Goal: Transaction & Acquisition: Purchase product/service

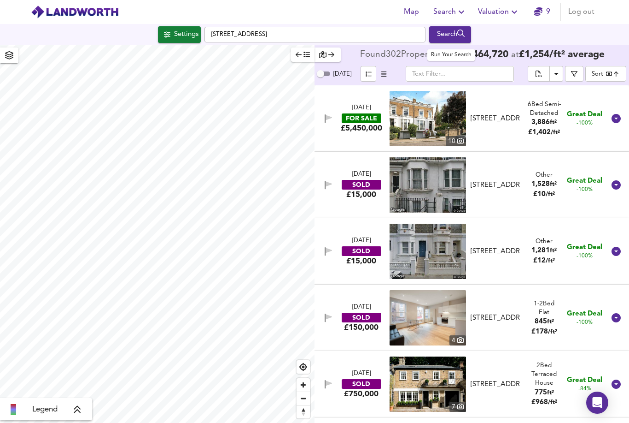
click at [448, 29] on div "Search" at bounding box center [450, 35] width 37 height 12
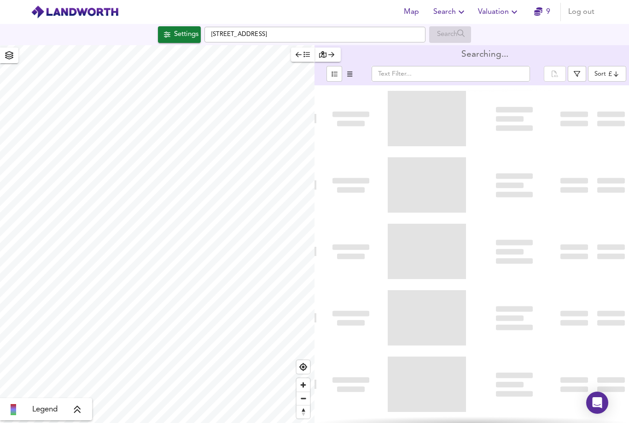
type input "bestdeal"
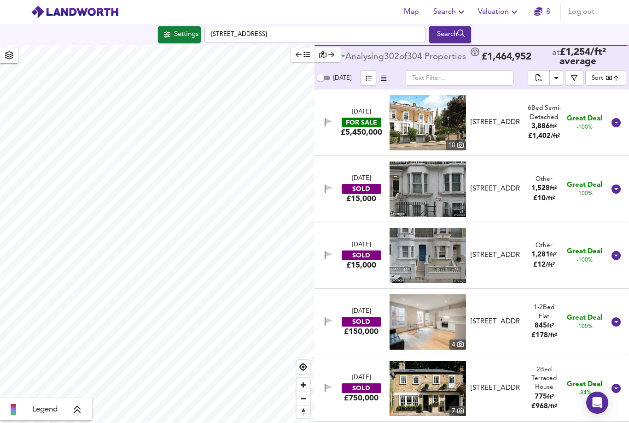
click at [457, 12] on icon "button" at bounding box center [461, 11] width 11 height 11
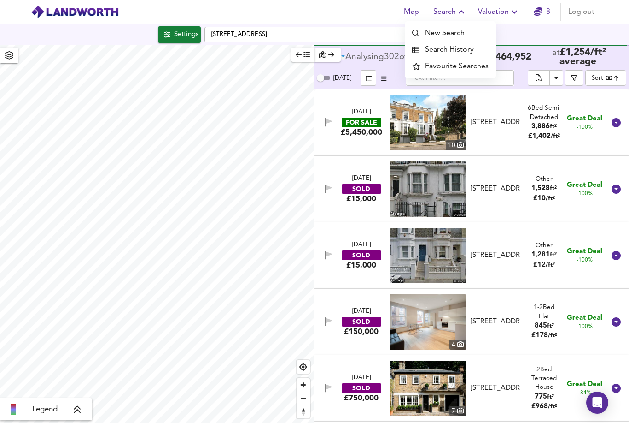
click at [448, 37] on li "New Search" at bounding box center [450, 33] width 91 height 17
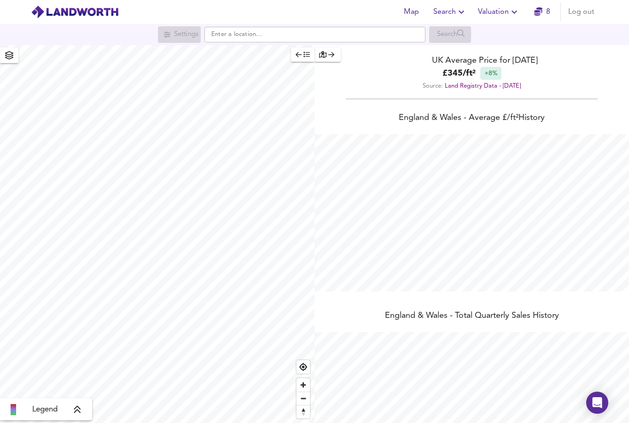
scroll to position [423, 629]
click at [266, 34] on input "text" at bounding box center [315, 35] width 221 height 16
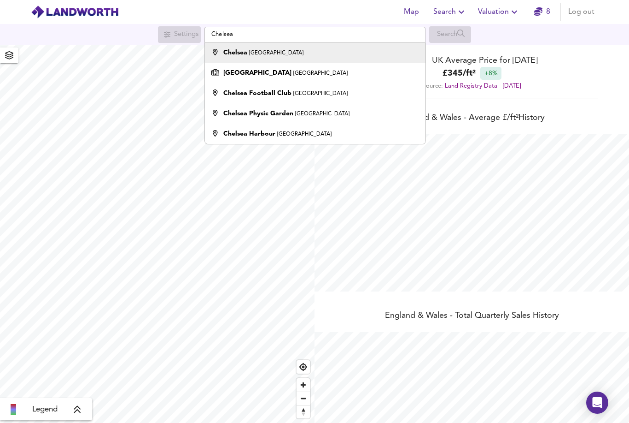
click at [266, 56] on small "London" at bounding box center [276, 53] width 54 height 6
type input "Chelsea, London"
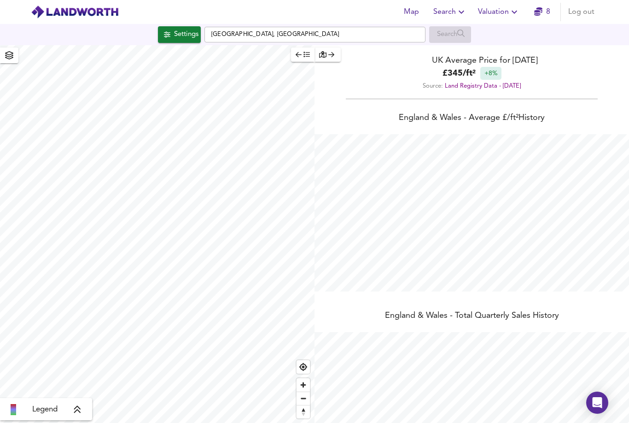
checkbox input "false"
checkbox input "true"
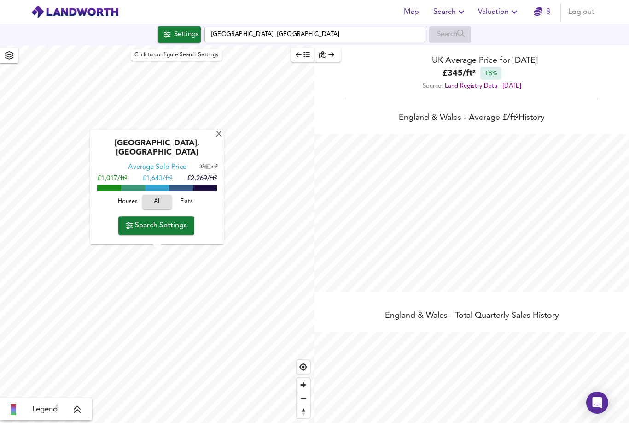
click at [188, 36] on div "Settings" at bounding box center [186, 35] width 24 height 12
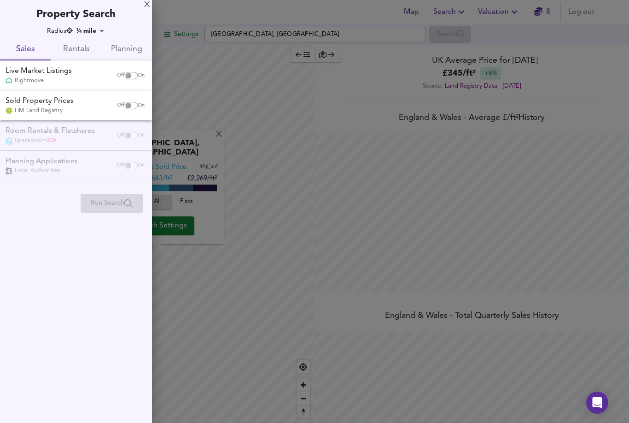
click at [125, 76] on input "checkbox" at bounding box center [129, 75] width 22 height 7
checkbox input "true"
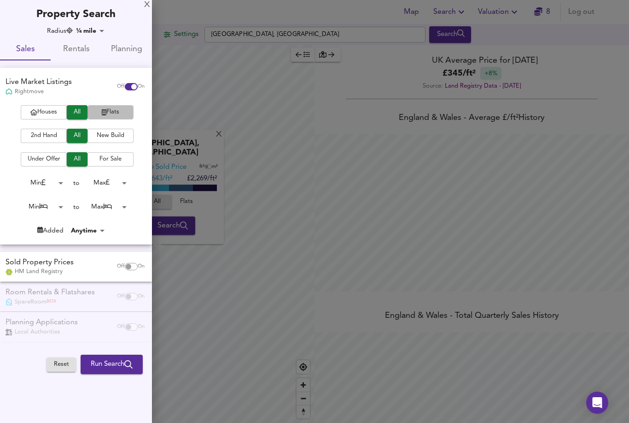
click at [114, 113] on span "Flats" at bounding box center [110, 112] width 37 height 11
click at [55, 137] on span "2nd Hand" at bounding box center [43, 135] width 37 height 11
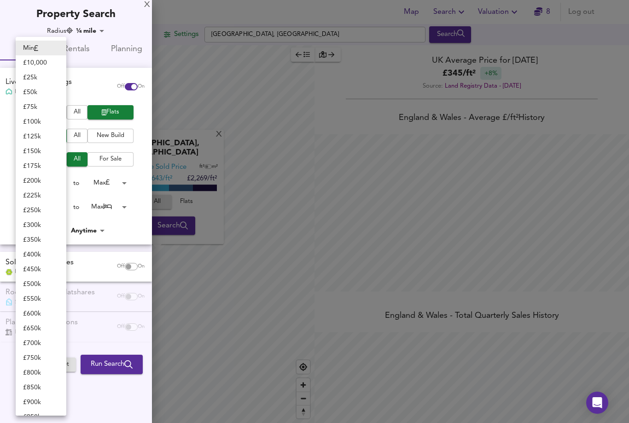
click at [58, 181] on body "Map Search Valuation 8 Log out Settings Chelsea, London Search X Chelsea, Londo…" at bounding box center [314, 211] width 629 height 423
click at [36, 93] on li "£ 50k" at bounding box center [41, 92] width 51 height 15
type input "50000"
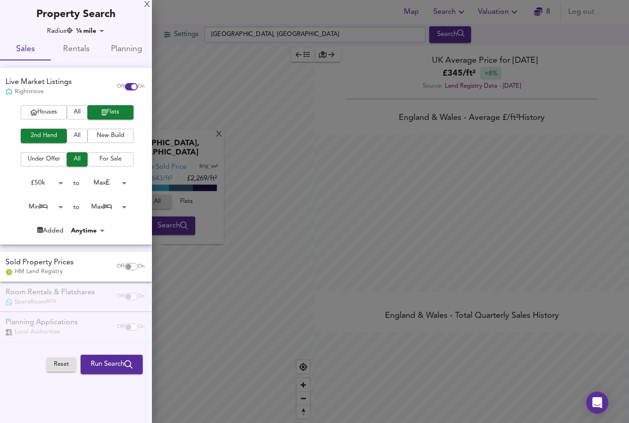
click at [121, 184] on body "Map Search Valuation 8 Log out Settings Chelsea, London Search X Chelsea, Londo…" at bounding box center [314, 211] width 629 height 423
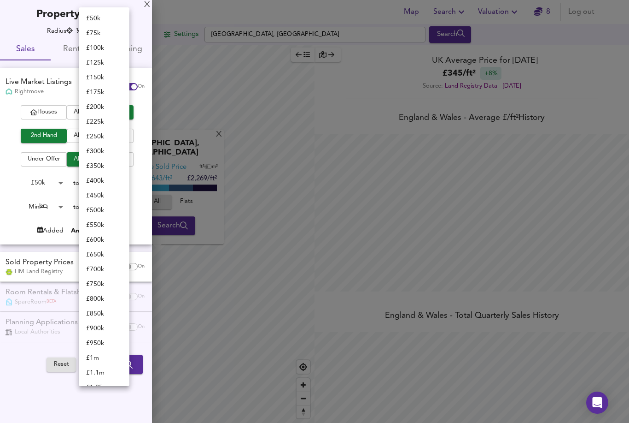
click at [104, 62] on li "£ 125k" at bounding box center [104, 62] width 51 height 15
type input "125000"
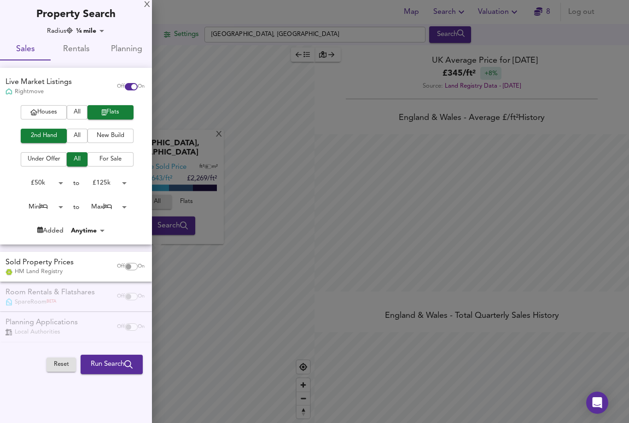
click at [115, 206] on body "Map Search Valuation 8 Log out Settings Chelsea, London Search X Chelsea, Londo…" at bounding box center [314, 211] width 629 height 423
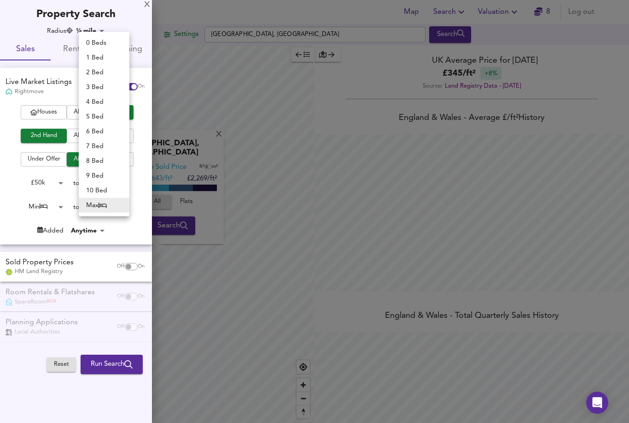
click at [103, 60] on li "1 Bed" at bounding box center [104, 57] width 51 height 15
type input "1"
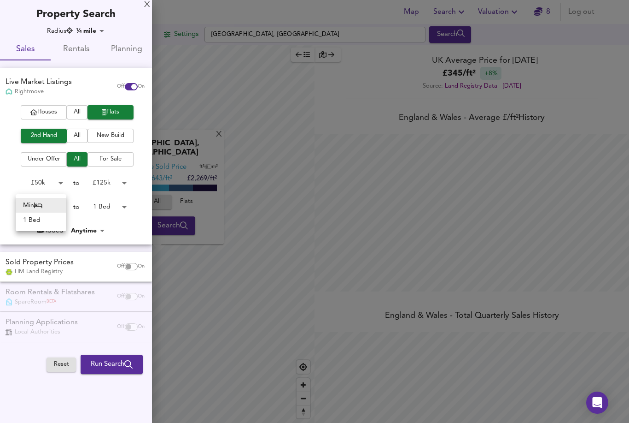
click at [62, 204] on body "Map Search Valuation 8 Log out Settings Chelsea, London Search X Chelsea, Londo…" at bounding box center [314, 211] width 629 height 423
click at [55, 214] on li "1 Bed" at bounding box center [41, 219] width 51 height 15
type input "1"
click at [104, 162] on span "For Sale" at bounding box center [110, 159] width 37 height 11
click at [113, 365] on span "Run Search" at bounding box center [112, 364] width 42 height 12
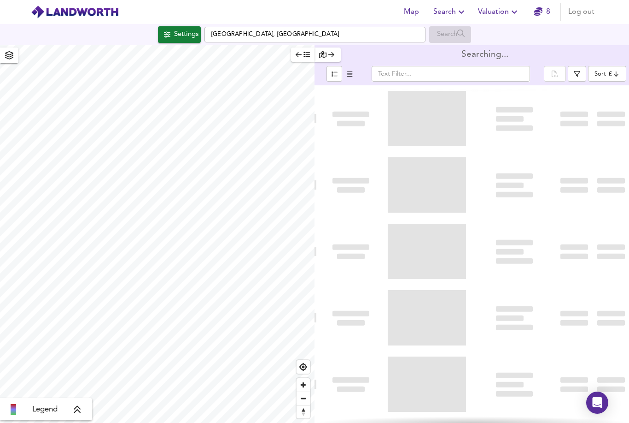
scroll to position [29, 0]
type input "bestdeal"
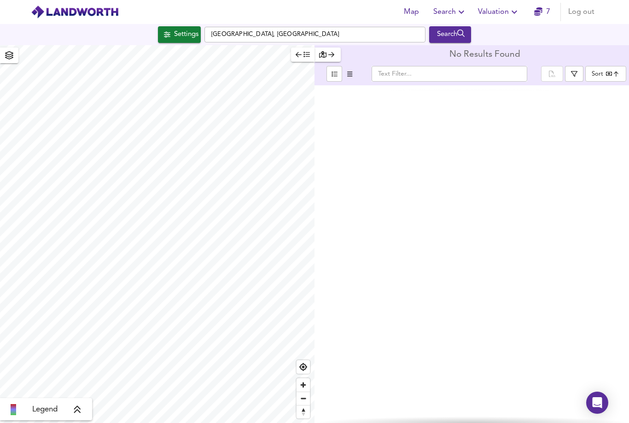
type input "1145"
click at [251, 27] on input "Chelsea, London" at bounding box center [315, 35] width 221 height 16
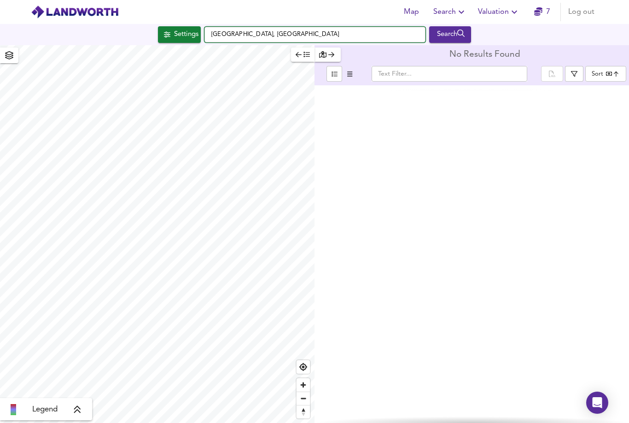
click at [251, 27] on input "Chelsea, London" at bounding box center [315, 35] width 221 height 16
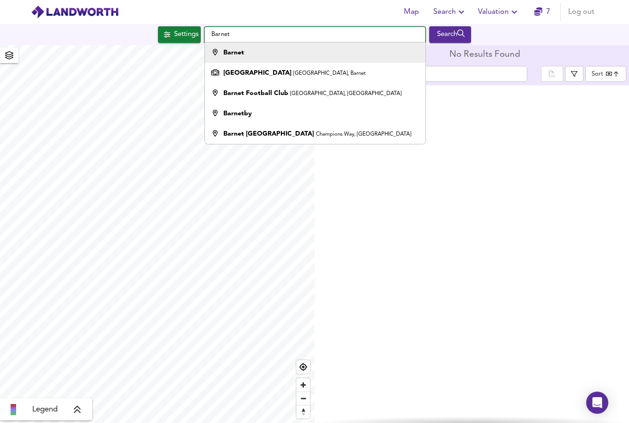
type input "Barnet"
click at [245, 48] on div "Barnet" at bounding box center [313, 52] width 212 height 9
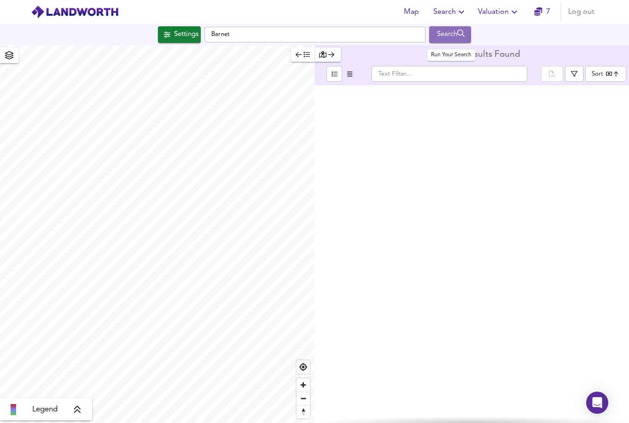
click at [461, 29] on div "Search" at bounding box center [450, 35] width 37 height 12
type input "bestdeal"
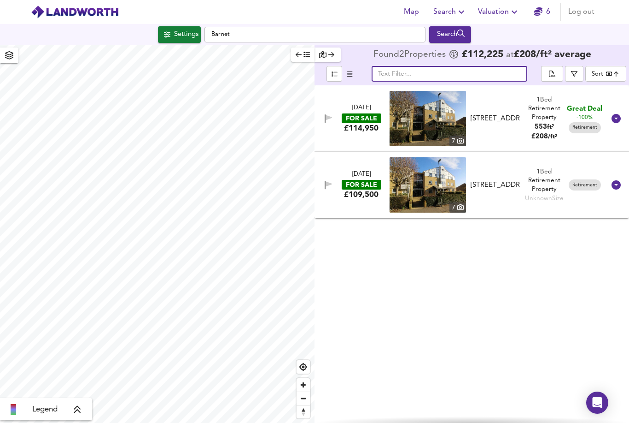
click at [472, 66] on input "text" at bounding box center [450, 74] width 156 height 16
type input "Barnet"
click at [467, 66] on input "Barnet" at bounding box center [429, 74] width 115 height 16
click at [491, 69] on icon "search" at bounding box center [493, 73] width 9 height 9
click at [486, 66] on input "text" at bounding box center [450, 74] width 156 height 16
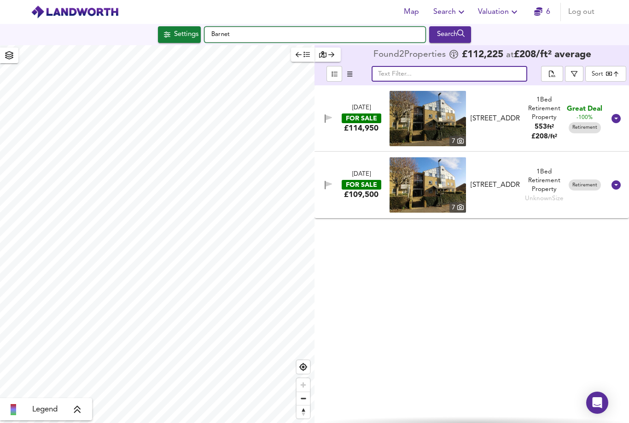
click at [305, 33] on input "Barnet" at bounding box center [315, 35] width 221 height 16
click at [305, 35] on input "Barnet" at bounding box center [315, 35] width 221 height 16
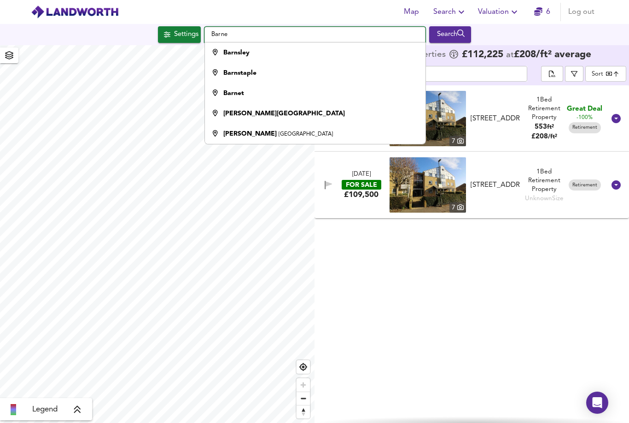
type input "Barnet"
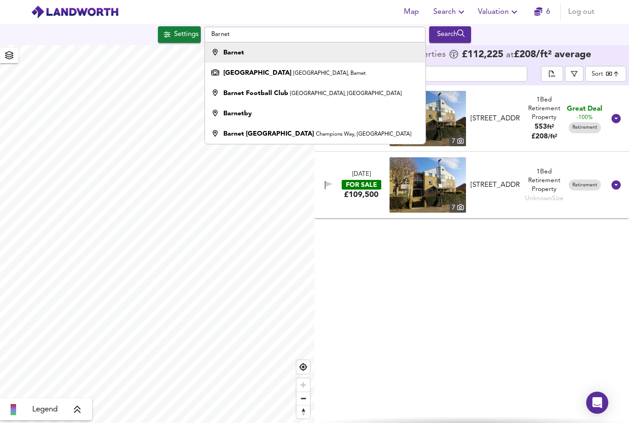
click at [300, 52] on div "Barnet" at bounding box center [313, 52] width 212 height 9
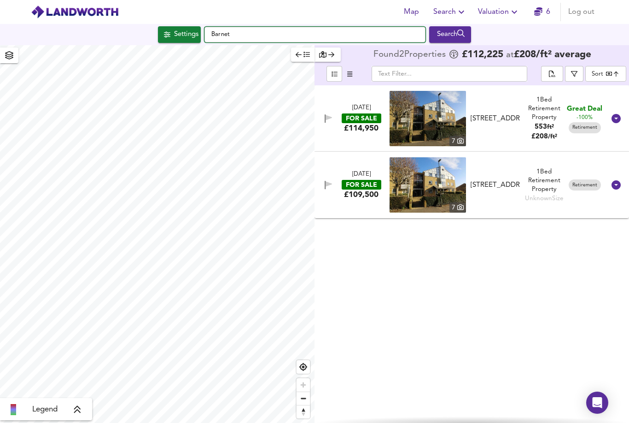
click at [384, 35] on input "Barnet" at bounding box center [315, 35] width 221 height 16
click at [574, 77] on button "button" at bounding box center [574, 74] width 18 height 16
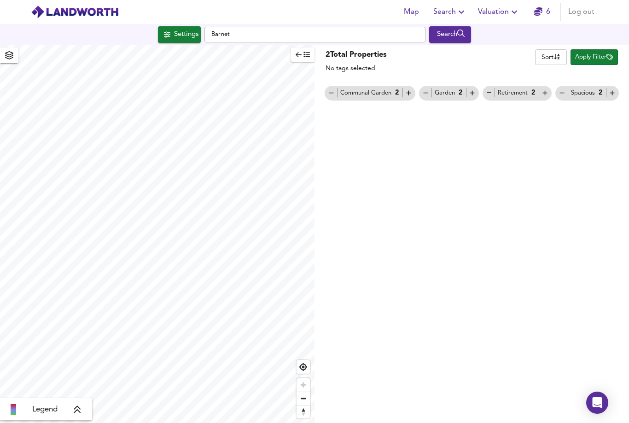
click at [488, 93] on icon "button" at bounding box center [489, 93] width 5 height 0
click at [449, 30] on div "Search" at bounding box center [450, 35] width 37 height 12
click at [439, 6] on span "Search" at bounding box center [451, 12] width 34 height 13
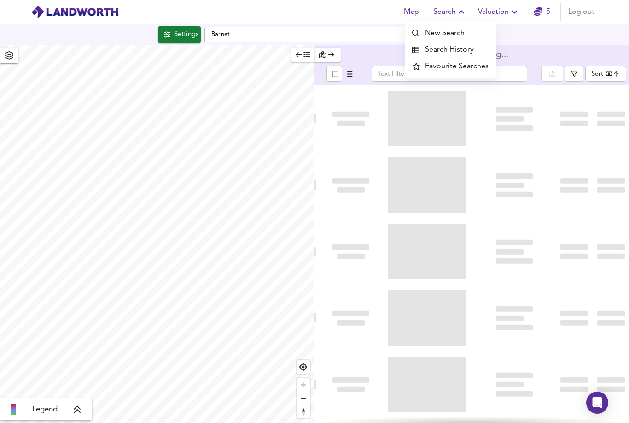
scroll to position [29, 0]
click at [446, 34] on li "New Search" at bounding box center [450, 33] width 91 height 17
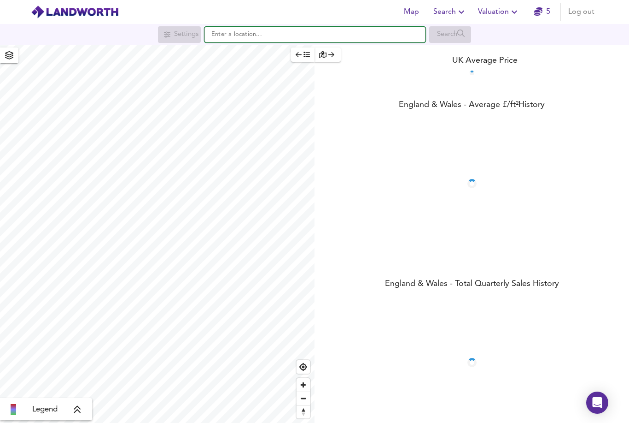
click at [398, 38] on input "text" at bounding box center [315, 35] width 221 height 16
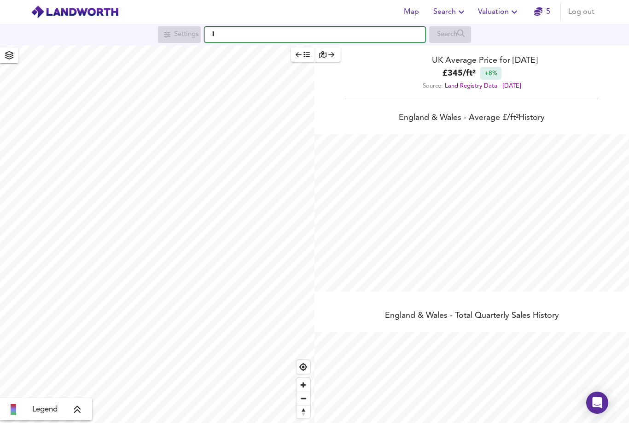
scroll to position [423, 629]
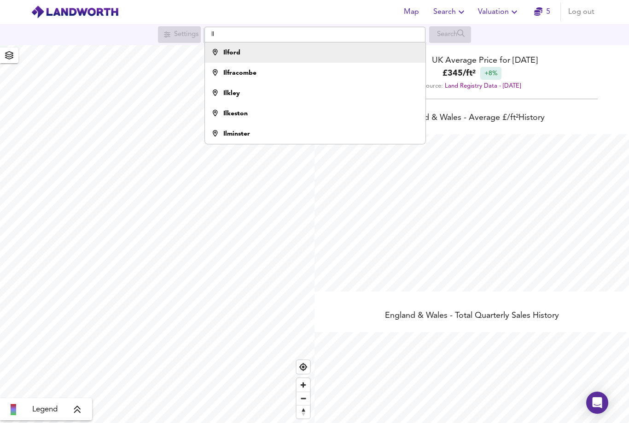
click at [372, 55] on div "Ilford" at bounding box center [313, 52] width 212 height 9
type input "Ilford"
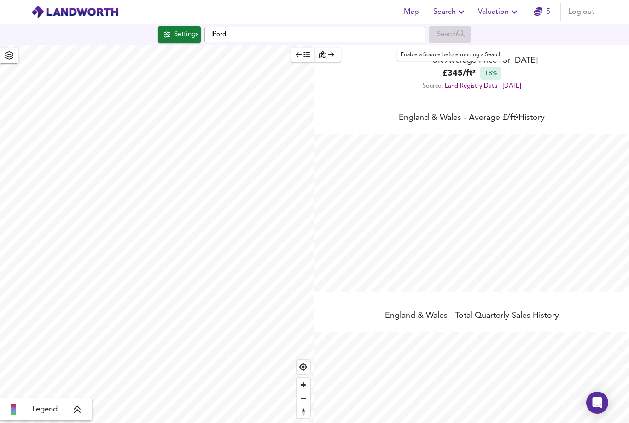
checkbox input "false"
checkbox input "true"
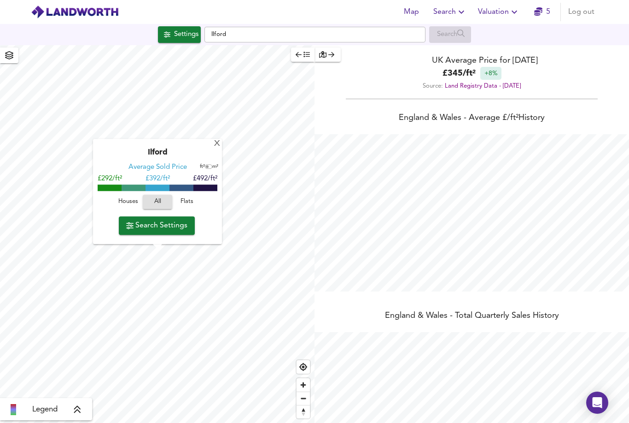
click at [183, 229] on span "Search Settings" at bounding box center [156, 225] width 61 height 13
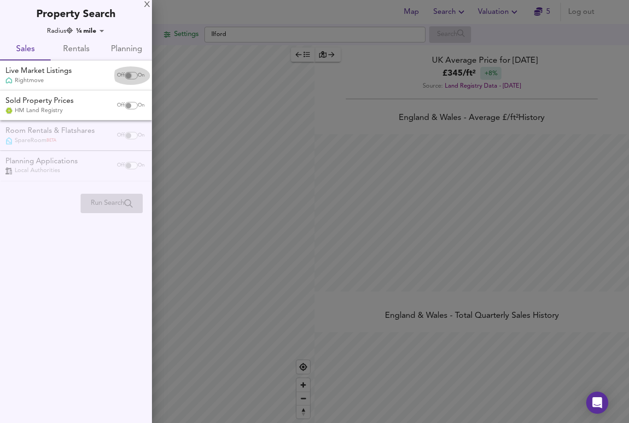
click at [129, 76] on input "checkbox" at bounding box center [129, 75] width 22 height 7
checkbox input "true"
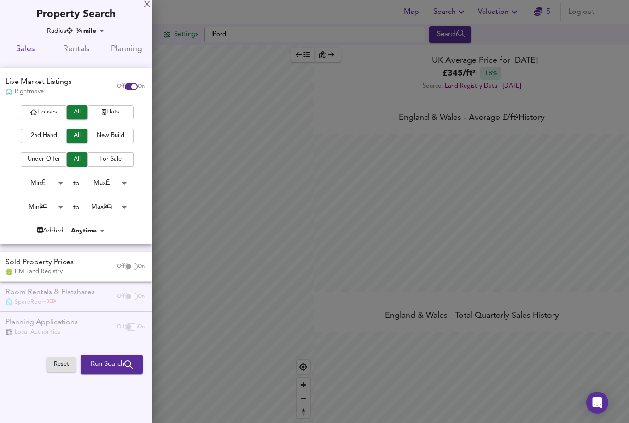
click at [99, 116] on span "Flats" at bounding box center [110, 112] width 37 height 11
click at [53, 140] on button "2nd Hand" at bounding box center [44, 136] width 46 height 14
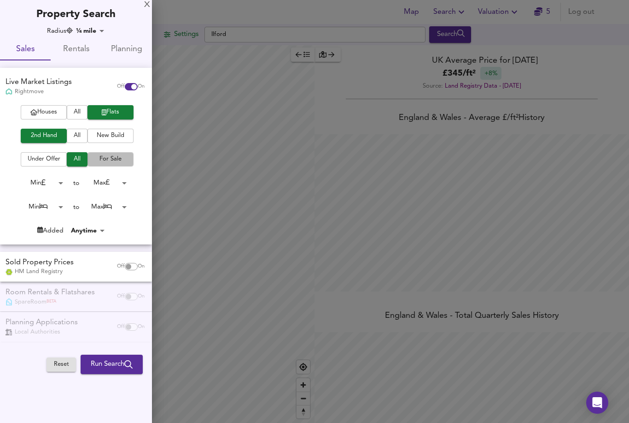
click at [102, 159] on span "For Sale" at bounding box center [110, 159] width 37 height 11
click at [112, 363] on span "Run Search" at bounding box center [112, 364] width 42 height 12
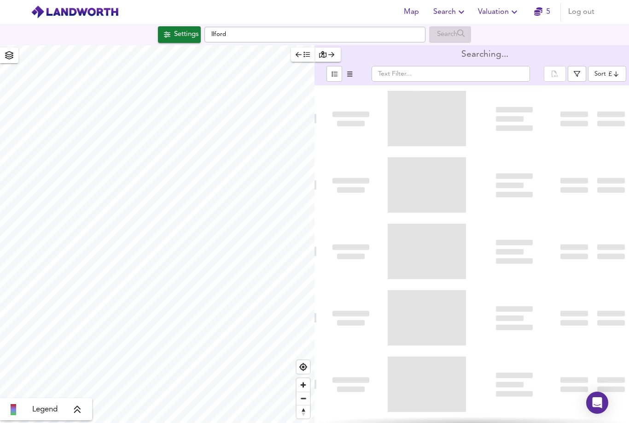
scroll to position [29, 0]
type input "bestdeal"
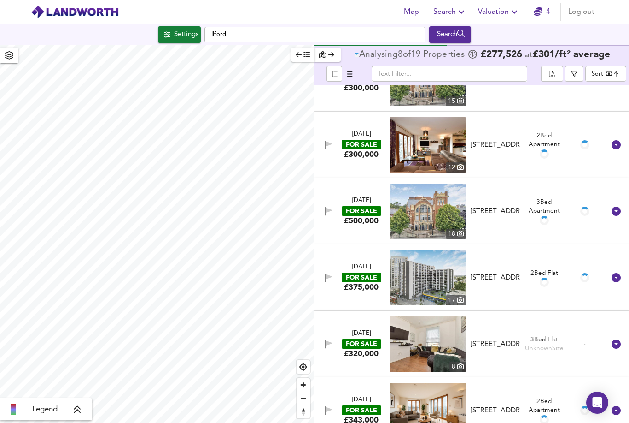
scroll to position [664, 0]
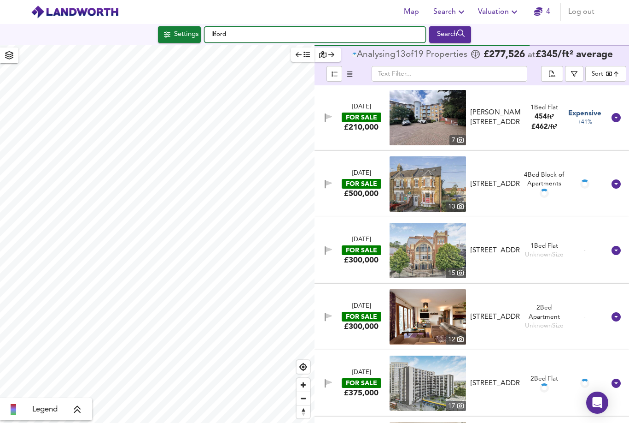
click at [222, 27] on input "Ilford" at bounding box center [315, 35] width 221 height 16
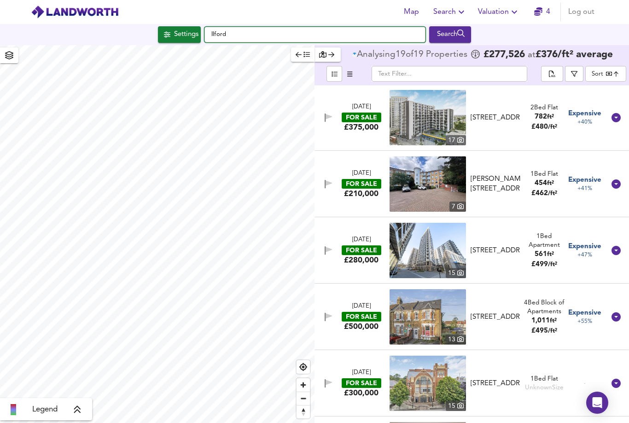
click at [266, 27] on input "Ilford" at bounding box center [315, 35] width 221 height 16
type input "Il"
click at [262, 27] on input "Ilford" at bounding box center [315, 35] width 221 height 16
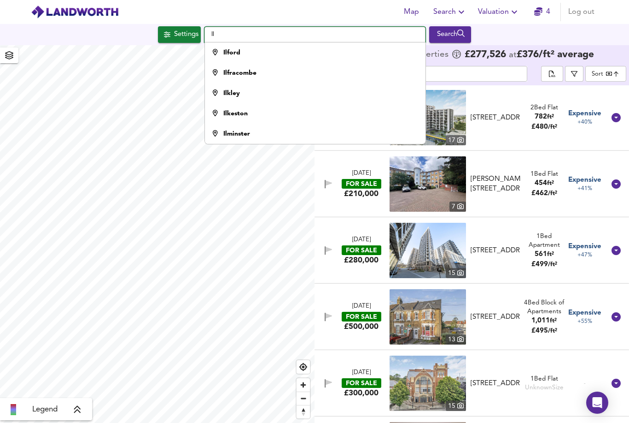
type input "I"
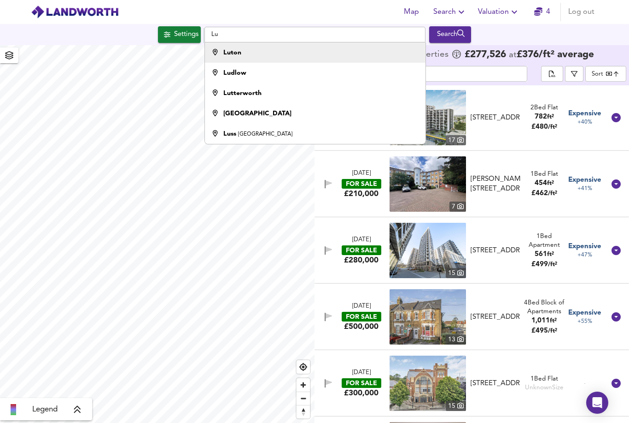
click at [257, 48] on div "Luton" at bounding box center [313, 52] width 212 height 9
type input "Luton"
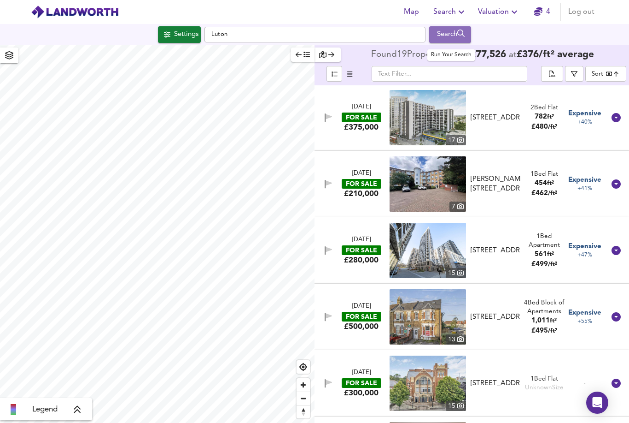
click at [453, 29] on div "Search" at bounding box center [450, 35] width 37 height 12
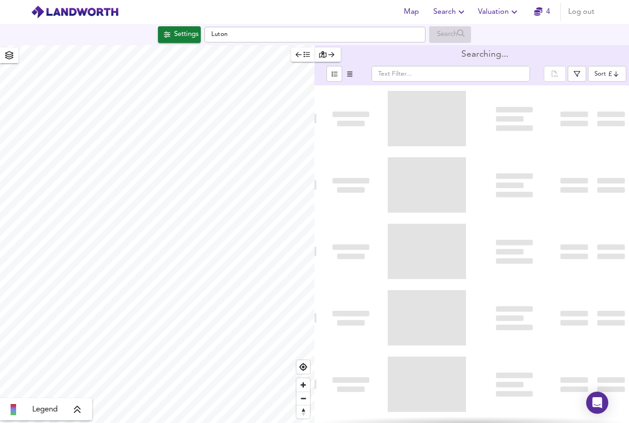
type input "bestdeal"
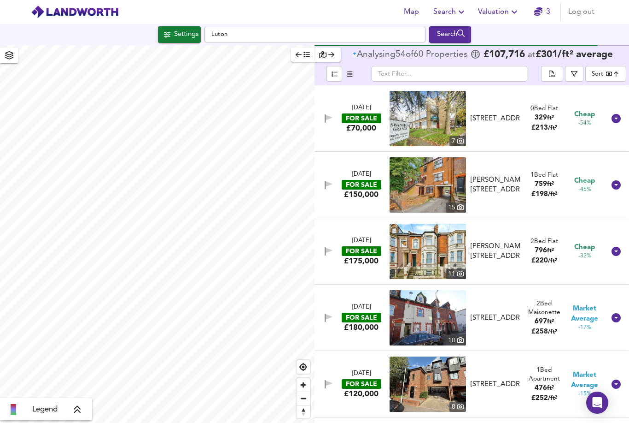
click at [404, 102] on img at bounding box center [428, 118] width 76 height 55
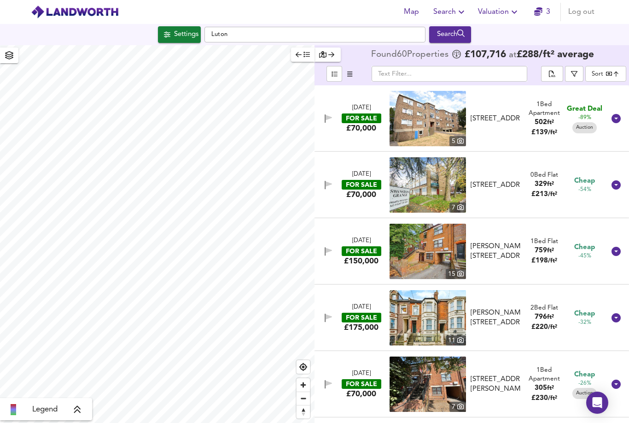
click at [611, 71] on body "Map Search Valuation 3 Log out Settings Luton Search Legend Found 60 Propert ie…" at bounding box center [314, 211] width 629 height 423
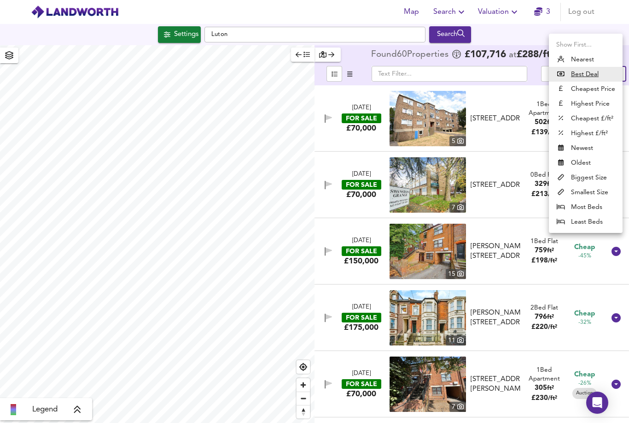
click at [527, 46] on div at bounding box center [314, 211] width 629 height 423
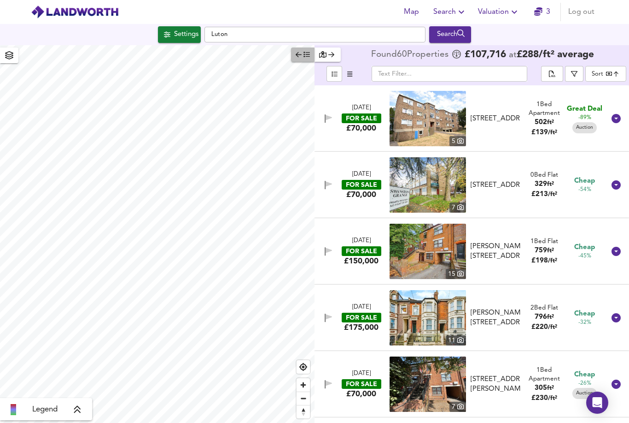
click at [306, 56] on icon "button" at bounding box center [307, 54] width 6 height 6
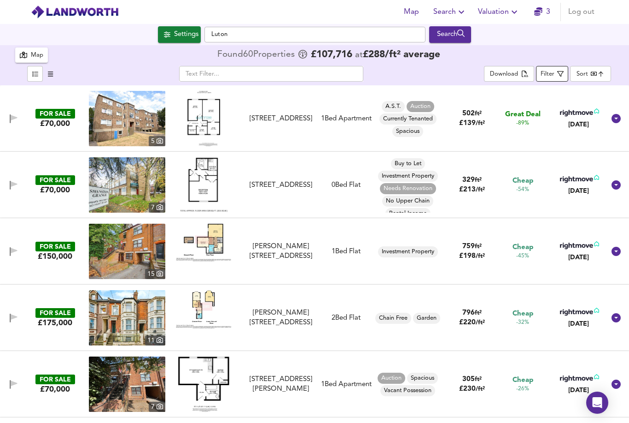
click at [558, 75] on span "Filter" at bounding box center [552, 74] width 23 height 12
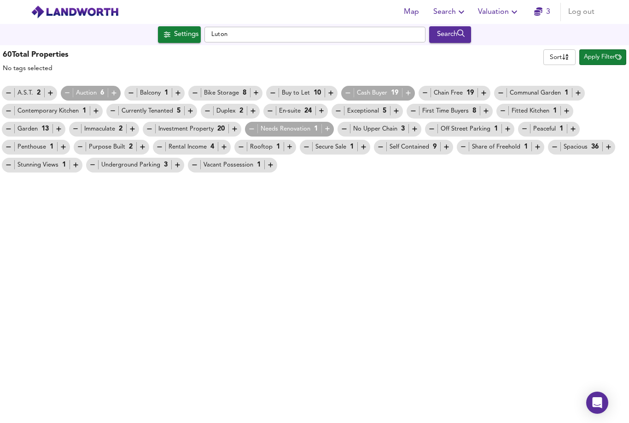
click at [592, 57] on span "Apply Filter" at bounding box center [603, 57] width 38 height 11
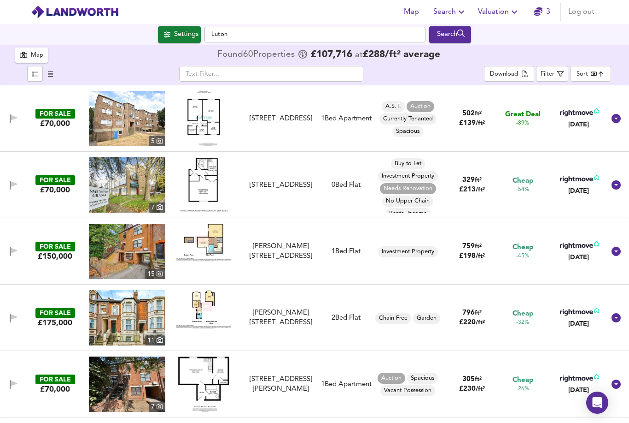
click at [208, 122] on img at bounding box center [204, 118] width 33 height 55
click at [212, 118] on img at bounding box center [204, 118] width 33 height 55
click at [137, 199] on img at bounding box center [127, 184] width 76 height 55
click at [203, 128] on img at bounding box center [204, 118] width 33 height 55
click at [141, 123] on img at bounding box center [127, 118] width 76 height 55
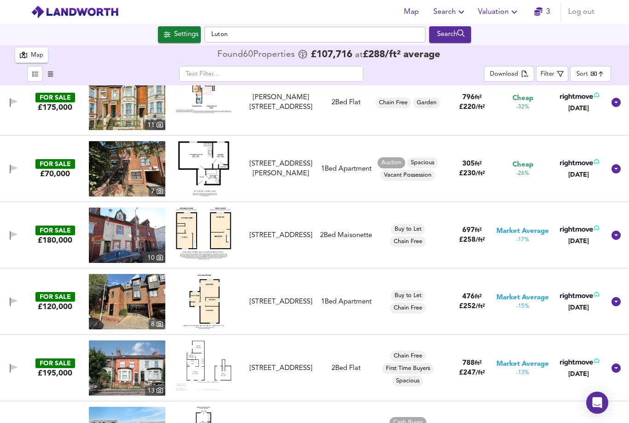
scroll to position [212, 0]
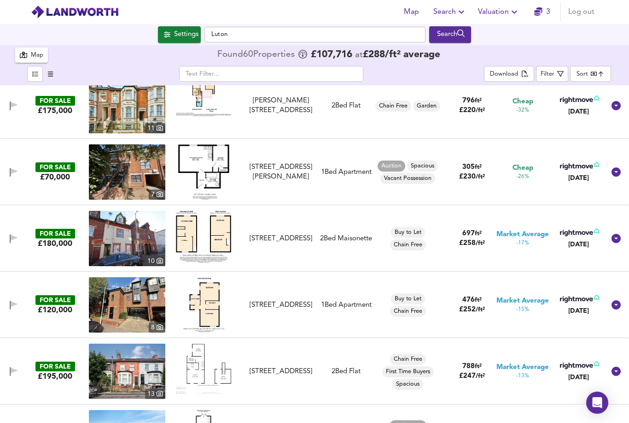
click at [214, 171] on img at bounding box center [203, 171] width 51 height 55
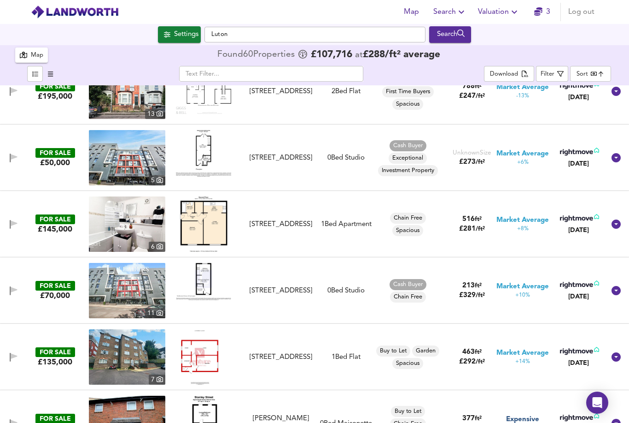
scroll to position [492, 0]
click at [202, 159] on img at bounding box center [203, 152] width 55 height 47
click at [194, 365] on img at bounding box center [203, 356] width 45 height 55
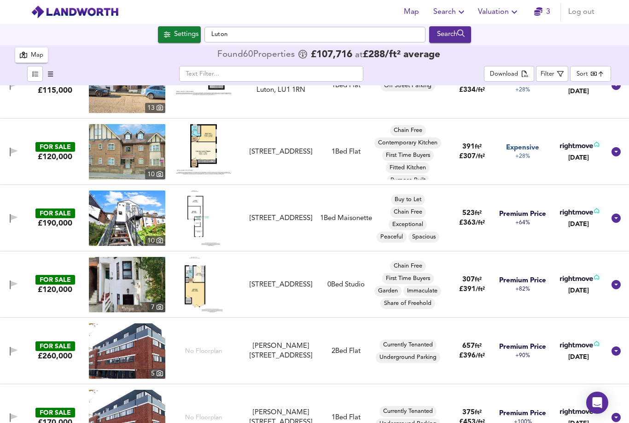
scroll to position [891, 0]
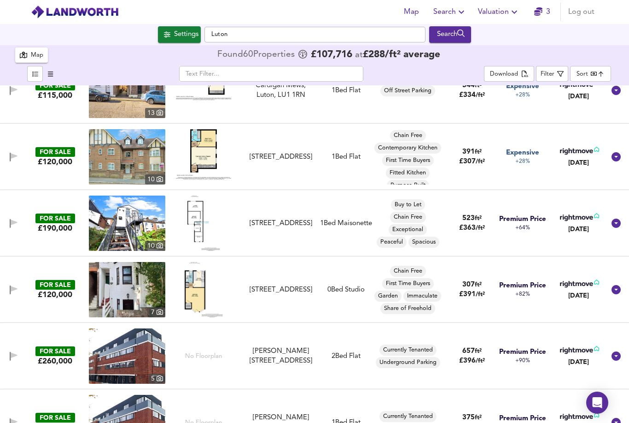
click at [198, 157] on img at bounding box center [203, 154] width 55 height 50
click at [196, 221] on img at bounding box center [204, 222] width 33 height 55
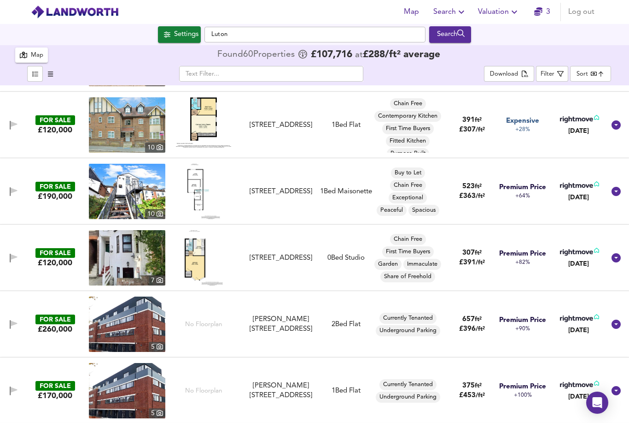
scroll to position [923, 0]
click at [195, 196] on img at bounding box center [204, 190] width 33 height 55
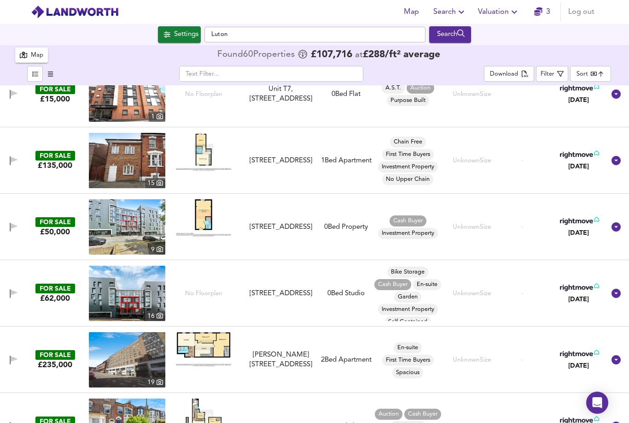
scroll to position [1415, 0]
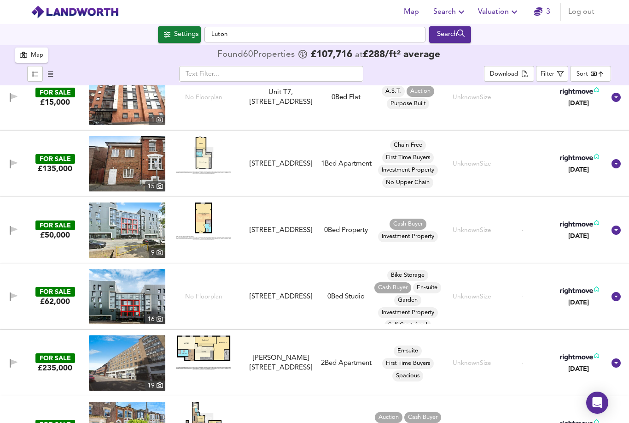
click at [202, 160] on img at bounding box center [203, 155] width 55 height 38
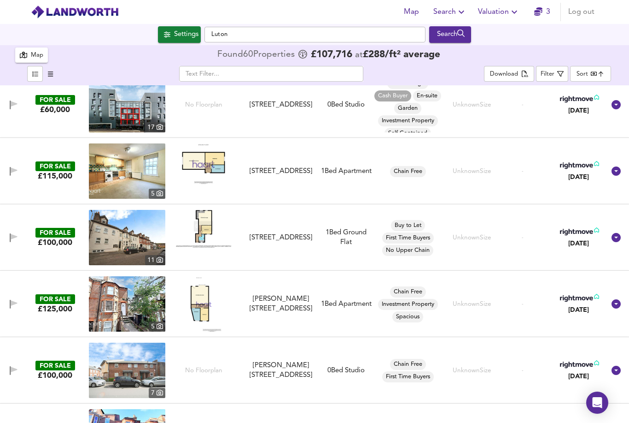
scroll to position [2201, 0]
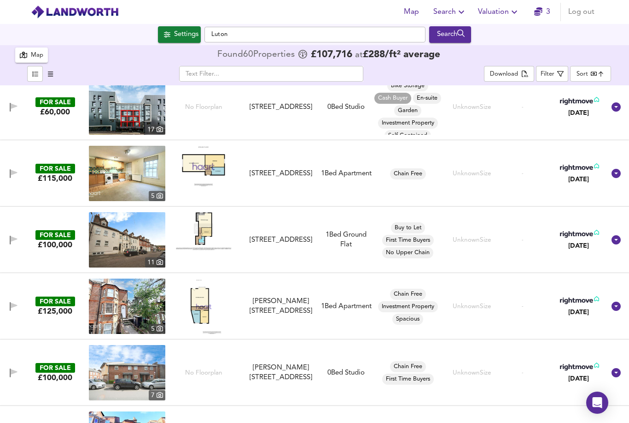
click at [202, 233] on img at bounding box center [203, 231] width 55 height 38
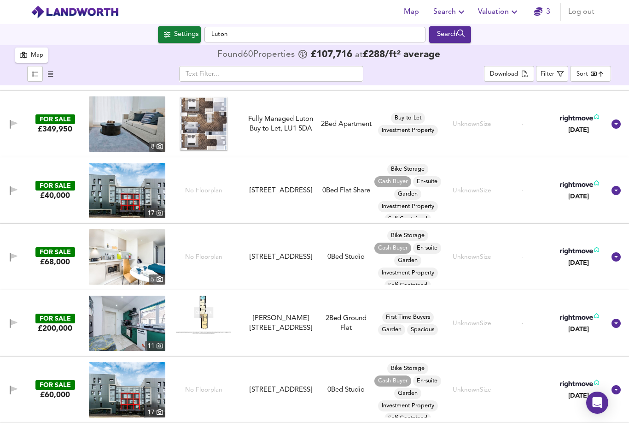
scroll to position [1916, 0]
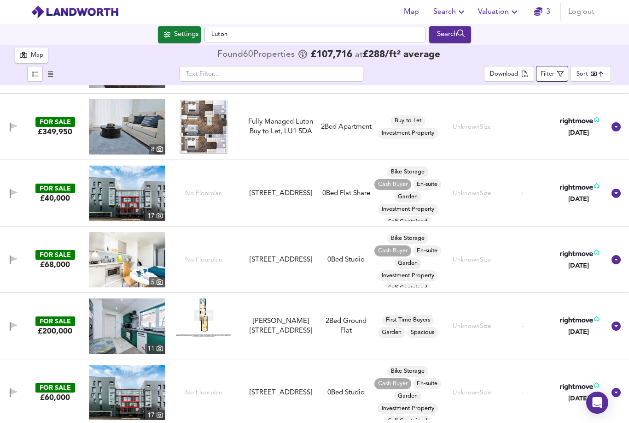
click at [550, 75] on div "Filter" at bounding box center [548, 74] width 14 height 11
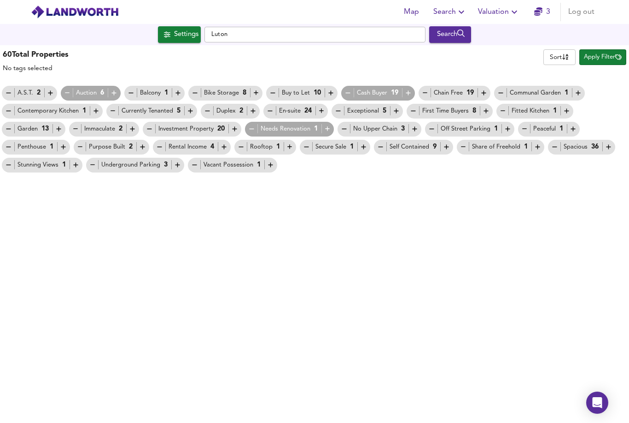
click at [163, 130] on div "Investment Property 20" at bounding box center [192, 129] width 93 height 10
click at [171, 133] on div "Investment Property 20" at bounding box center [192, 129] width 93 height 10
click at [231, 134] on div "Investment Property 20" at bounding box center [192, 129] width 99 height 15
click at [230, 134] on div "Investment Property 20" at bounding box center [192, 129] width 99 height 15
click at [234, 125] on icon "button" at bounding box center [235, 129] width 8 height 8
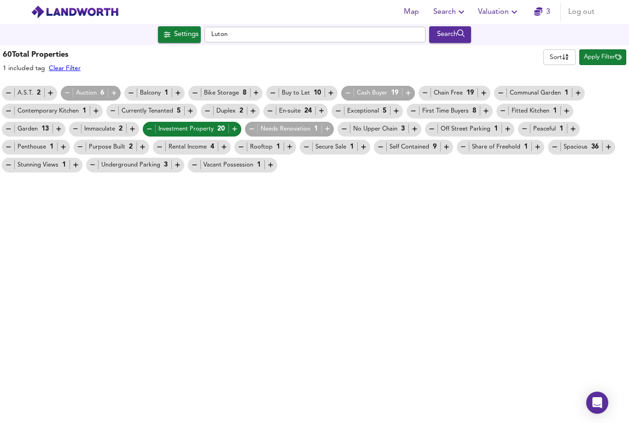
click at [599, 52] on span "Apply Filter" at bounding box center [603, 57] width 38 height 11
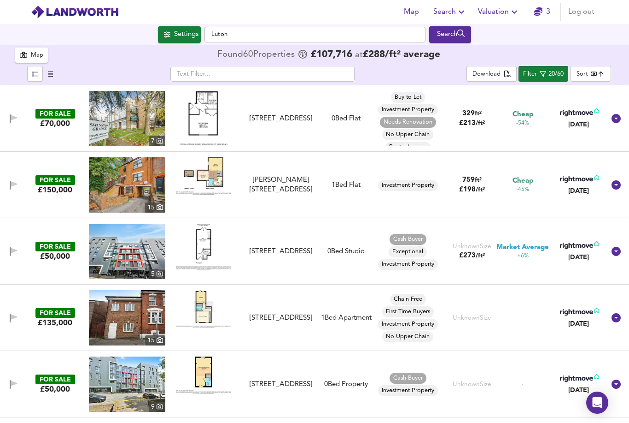
click at [190, 131] on img at bounding box center [204, 118] width 48 height 55
click at [235, 38] on input "Luton" at bounding box center [315, 35] width 221 height 16
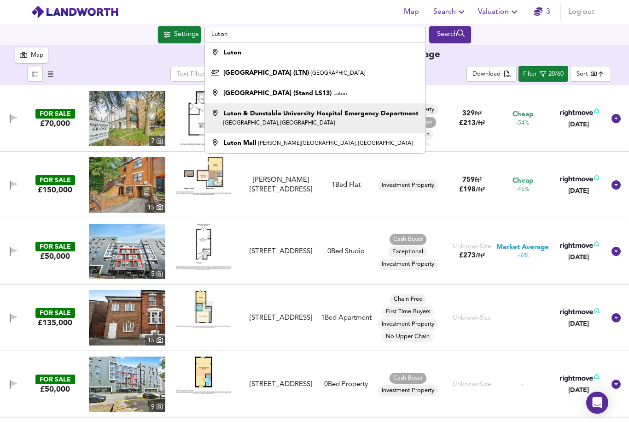
click at [301, 126] on div "Luton & Dunstable University Hospital Emergency Department Lewsey Road, Luton" at bounding box center [320, 118] width 195 height 18
type input "Luton & Dunstable University Hospital Emergency Department, Lewsey Road, Luton"
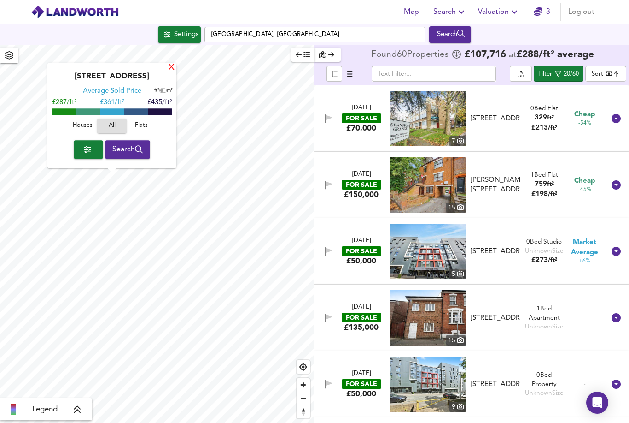
click at [169, 70] on div "X" at bounding box center [172, 68] width 8 height 9
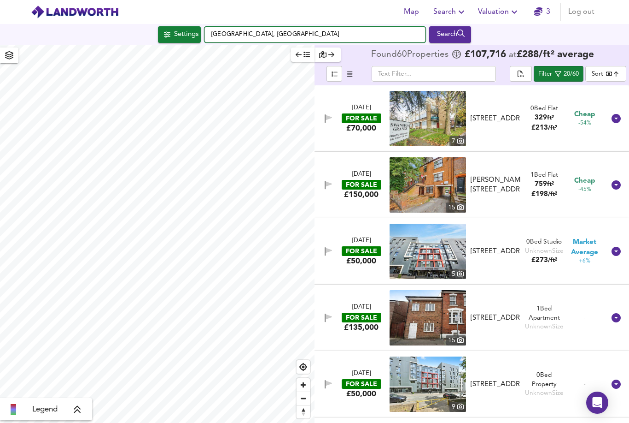
click at [385, 36] on input "Luton & Dunstable University Hospital Emergency Department, Lewsey Road, Luton" at bounding box center [315, 35] width 221 height 16
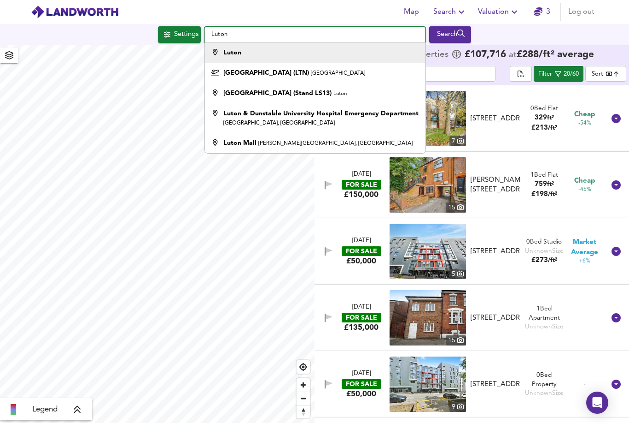
type input "Luton"
click at [384, 62] on li "Luton" at bounding box center [315, 52] width 220 height 20
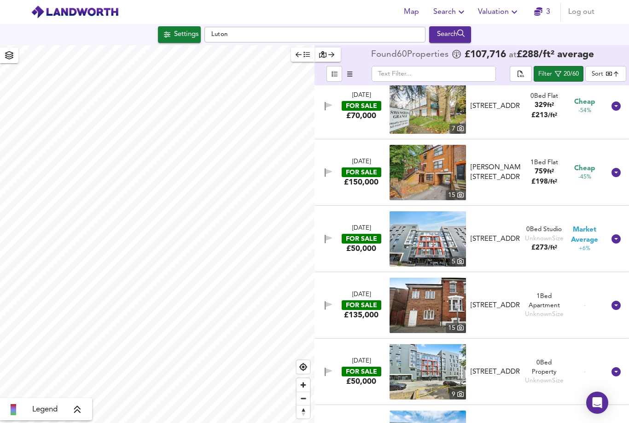
scroll to position [13, 0]
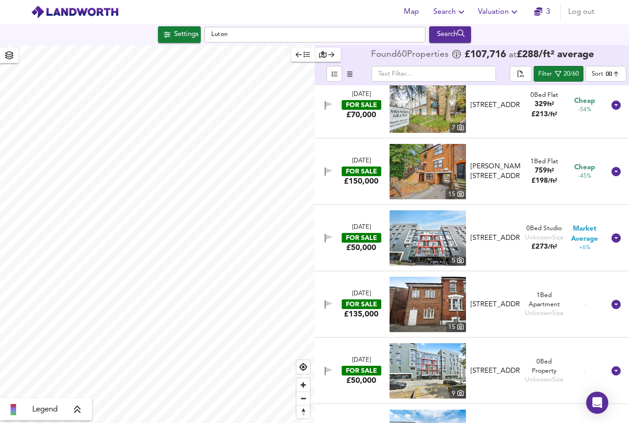
click at [441, 15] on span "Search" at bounding box center [451, 12] width 34 height 13
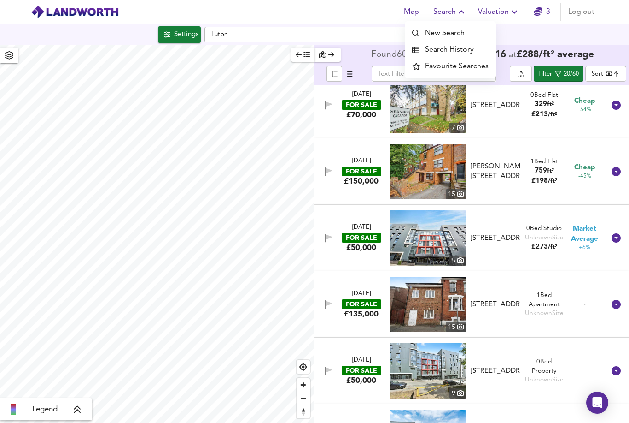
click at [434, 40] on li "New Search" at bounding box center [450, 33] width 91 height 17
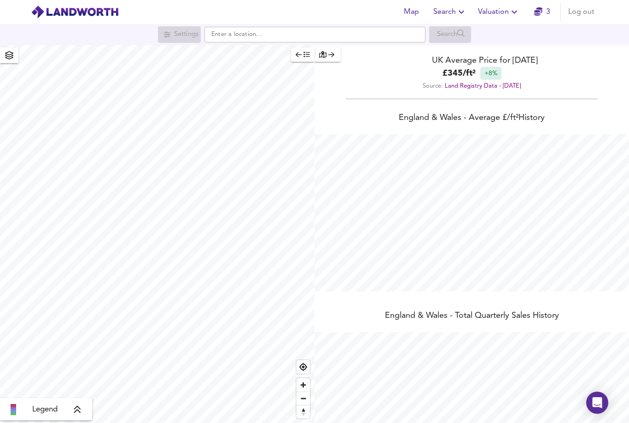
scroll to position [423, 629]
click at [293, 36] on input "text" at bounding box center [315, 35] width 221 height 16
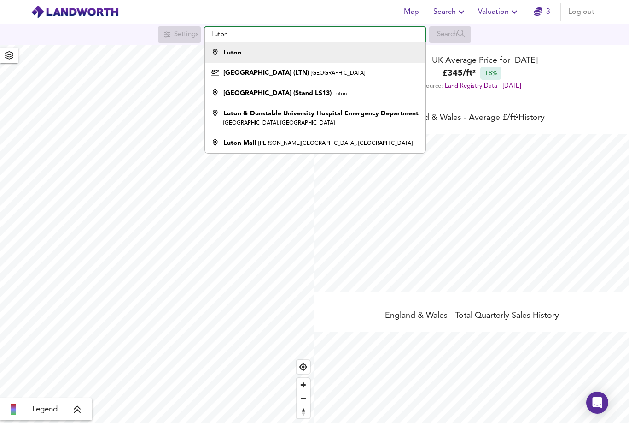
type input "Luton"
click at [289, 61] on li "Luton" at bounding box center [315, 52] width 220 height 20
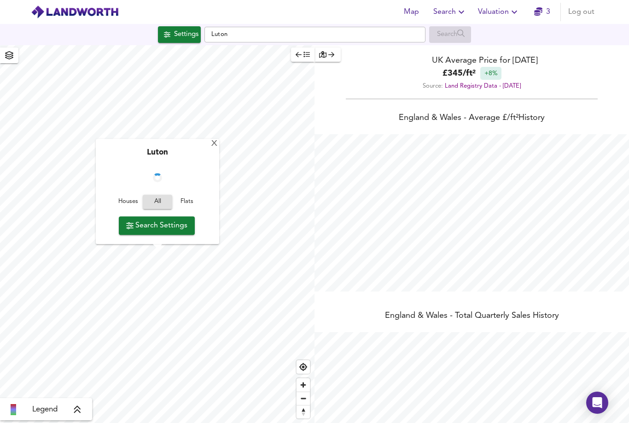
checkbox input "false"
checkbox input "true"
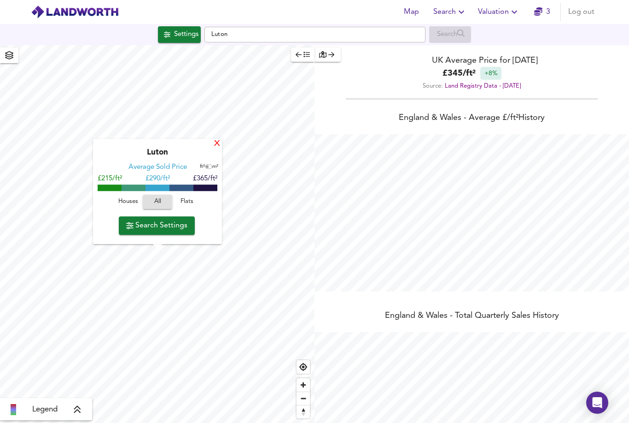
click at [215, 145] on div "X" at bounding box center [217, 144] width 8 height 9
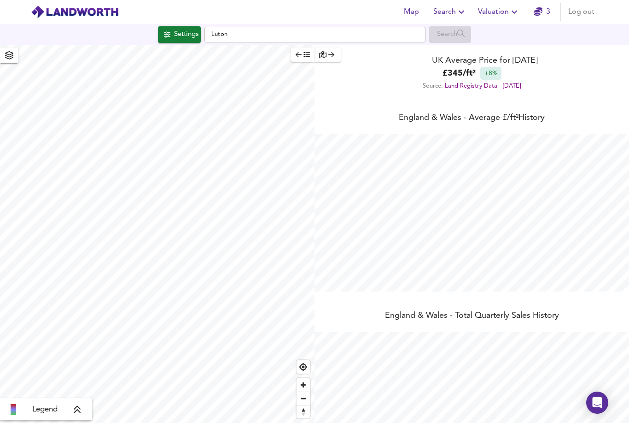
type input "1107"
click at [167, 37] on div "Map Search Valuation 3 Log out Settings Luton Search Legend UK Average Price fo…" at bounding box center [314, 211] width 629 height 423
click at [294, 47] on button "button" at bounding box center [303, 54] width 24 height 14
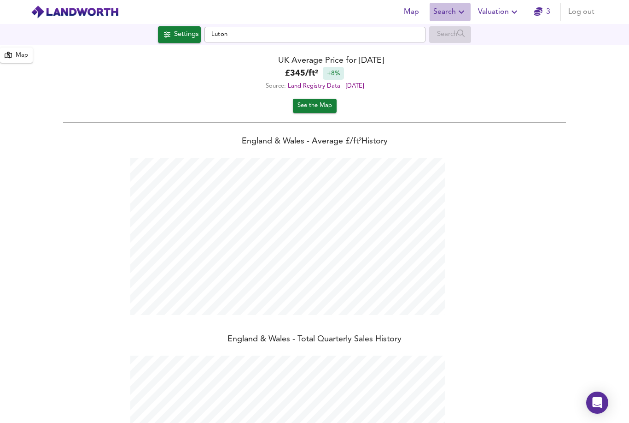
click at [441, 12] on span "Search" at bounding box center [451, 12] width 34 height 13
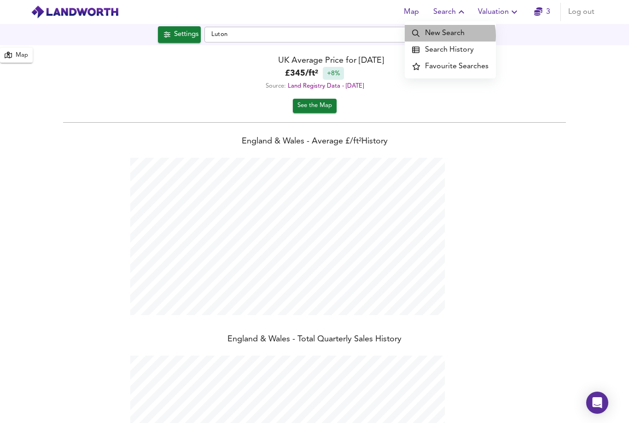
click at [447, 35] on li "New Search" at bounding box center [450, 33] width 91 height 17
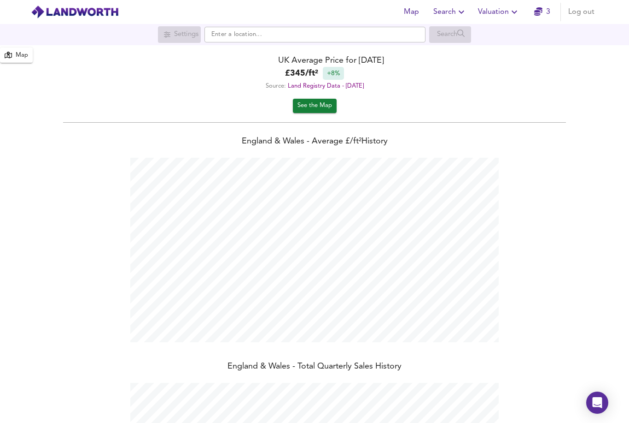
scroll to position [423, 629]
click at [379, 40] on input "text" at bounding box center [315, 35] width 221 height 16
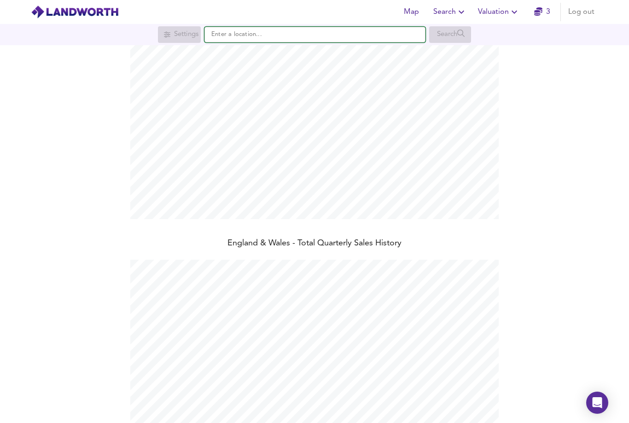
scroll to position [123, 0]
click at [444, 18] on span "Search" at bounding box center [451, 12] width 34 height 13
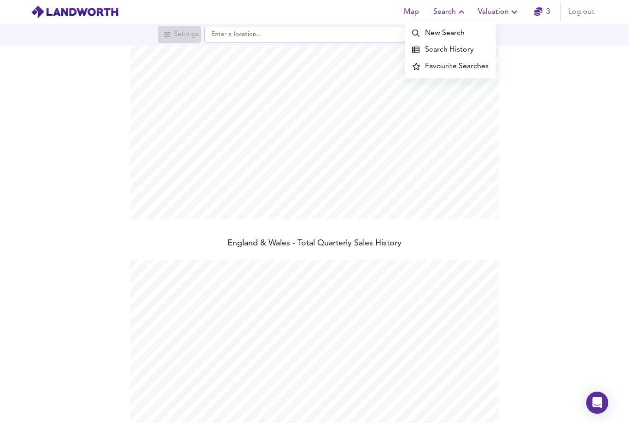
click at [437, 37] on li "New Search" at bounding box center [450, 33] width 91 height 17
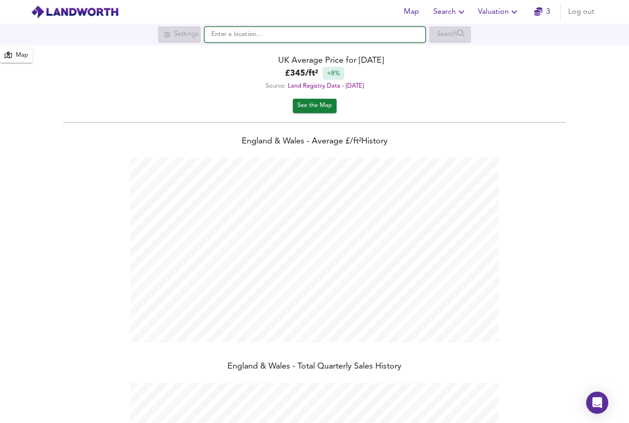
click at [250, 35] on input "text" at bounding box center [315, 35] width 221 height 16
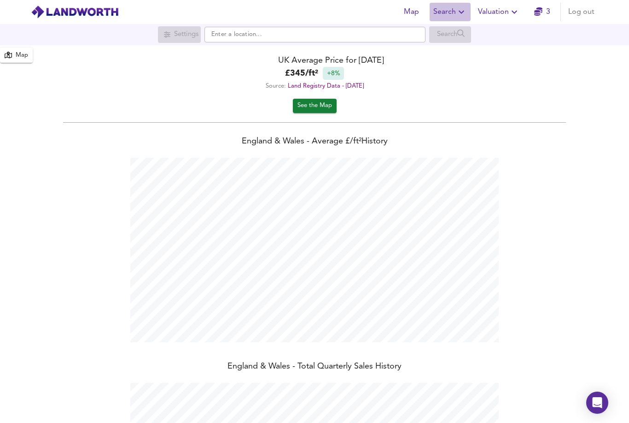
click at [441, 13] on span "Search" at bounding box center [451, 12] width 34 height 13
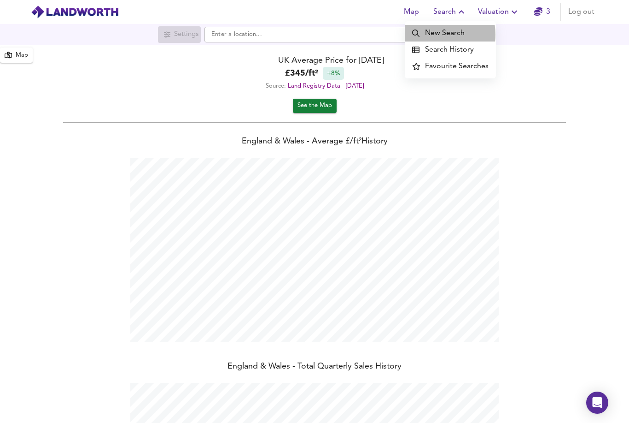
click at [435, 35] on li "New Search" at bounding box center [450, 33] width 91 height 17
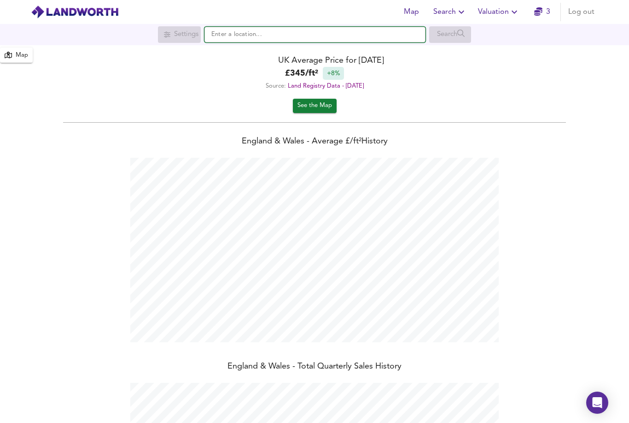
click at [291, 33] on input "text" at bounding box center [315, 35] width 221 height 16
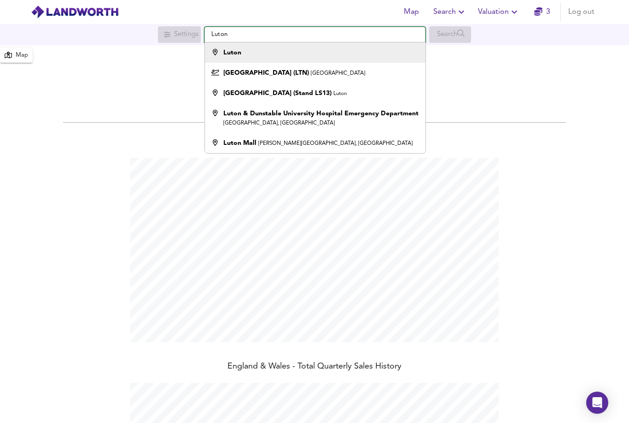
type input "Luton"
click at [340, 54] on div "Luton" at bounding box center [313, 52] width 212 height 9
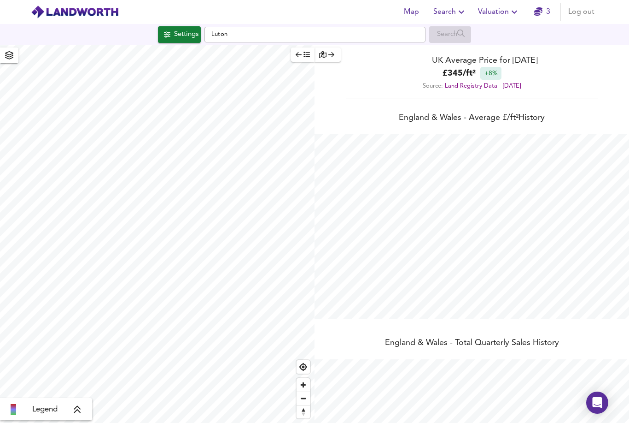
checkbox input "false"
checkbox input "true"
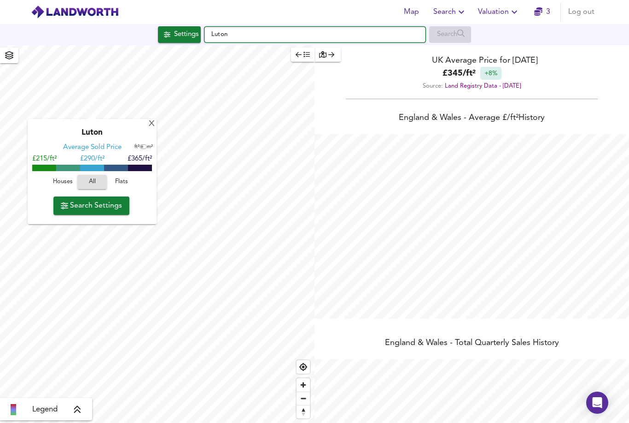
click at [376, 34] on input "Luton" at bounding box center [315, 35] width 221 height 16
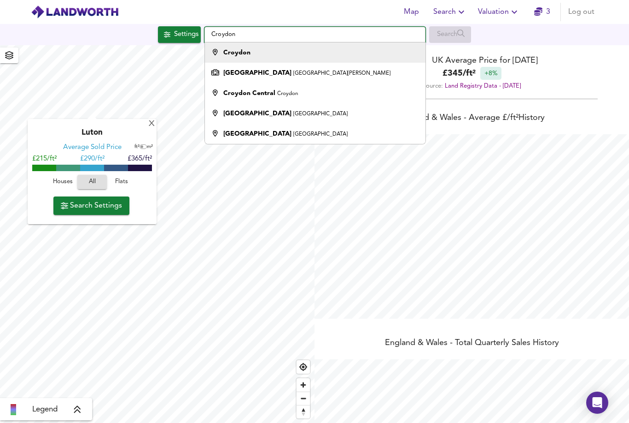
type input "Croydon"
click at [322, 49] on div "Croydon" at bounding box center [313, 52] width 212 height 9
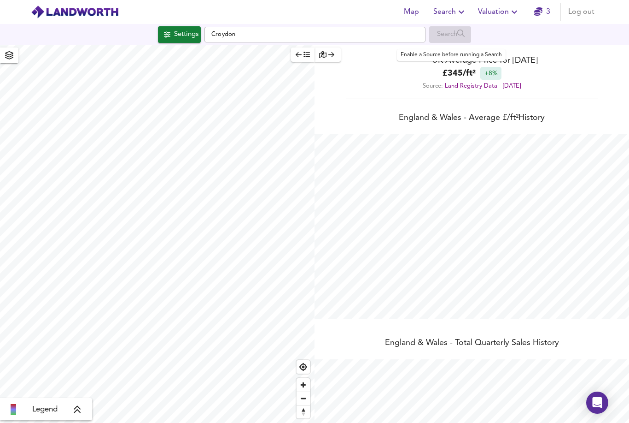
click at [452, 35] on div "Search" at bounding box center [450, 34] width 42 height 17
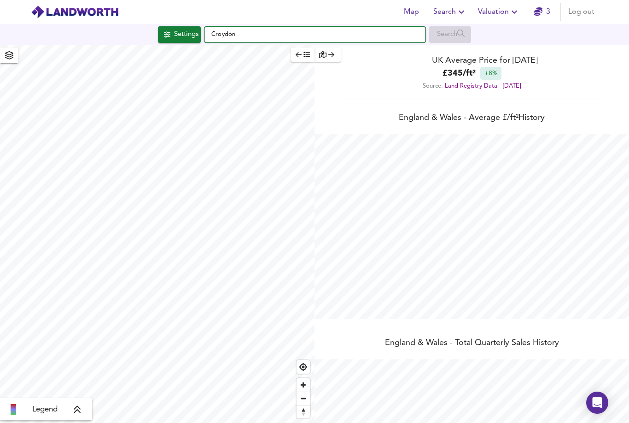
click at [357, 35] on input "Croydon" at bounding box center [315, 35] width 221 height 16
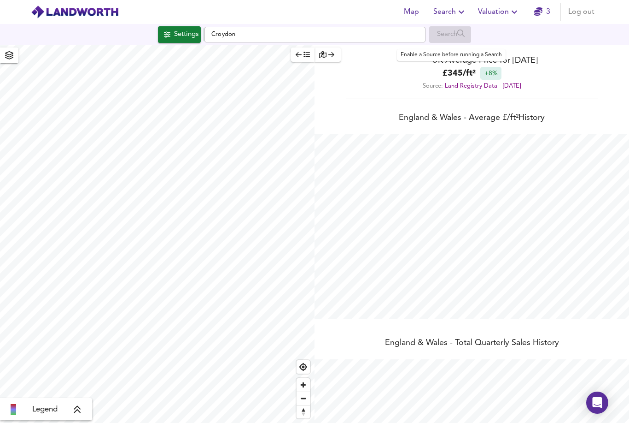
click at [438, 35] on div "Search" at bounding box center [450, 34] width 42 height 17
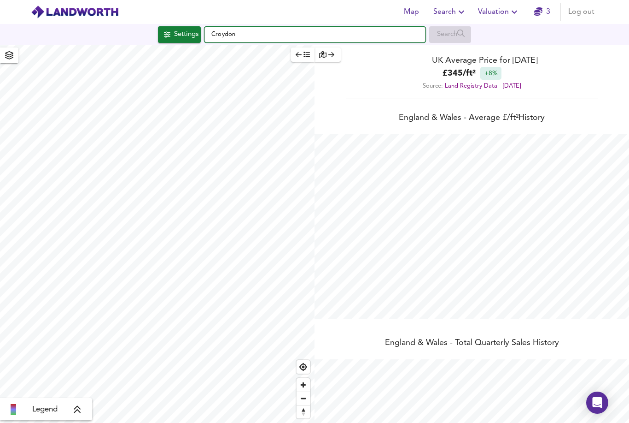
click at [227, 39] on input "Croydon" at bounding box center [315, 35] width 221 height 16
click at [220, 44] on div "Settings Croydon Search" at bounding box center [314, 34] width 629 height 21
click at [217, 35] on input "Croydon" at bounding box center [315, 35] width 221 height 16
type input "974"
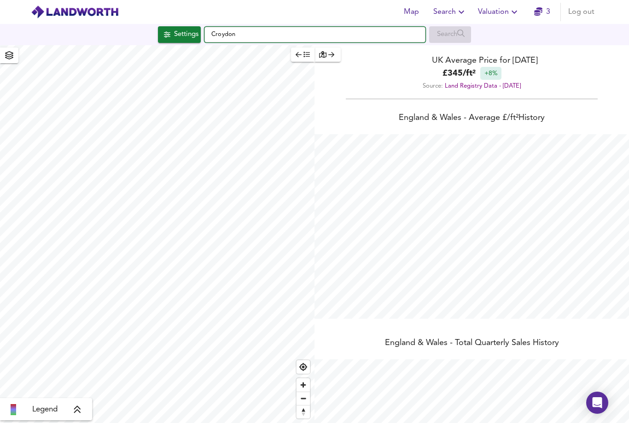
click at [252, 29] on input "Croydon" at bounding box center [315, 35] width 221 height 16
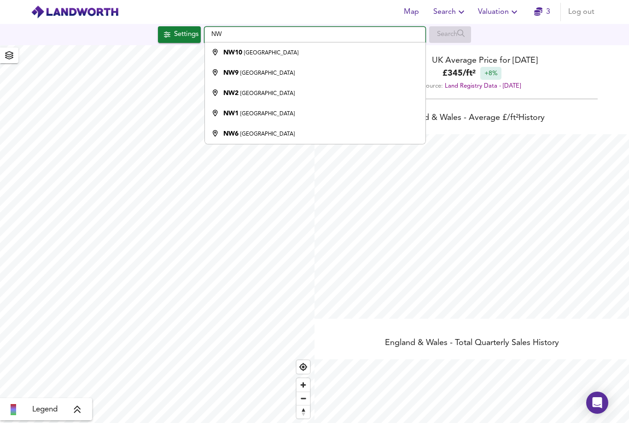
type input "N"
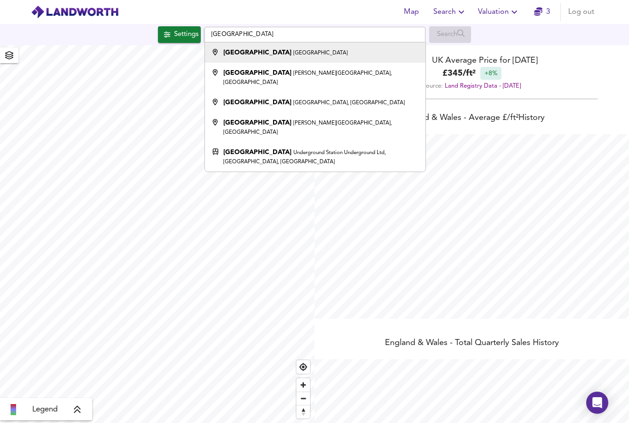
click at [238, 57] on div "[GEOGRAPHIC_DATA] [GEOGRAPHIC_DATA]" at bounding box center [285, 52] width 124 height 9
type input "[GEOGRAPHIC_DATA], [GEOGRAPHIC_DATA]"
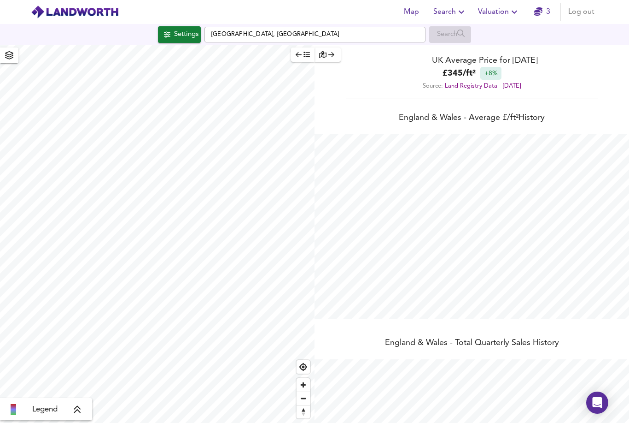
type input "1108"
